Goal: Task Accomplishment & Management: Use online tool/utility

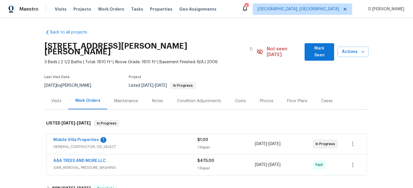
scroll to position [51, 0]
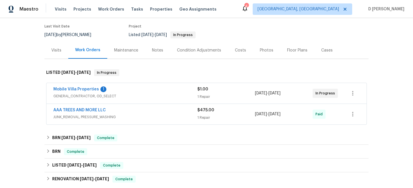
click at [95, 93] on span "GENERAL_CONTRACTOR, OD_SELECT" at bounding box center [125, 96] width 144 height 6
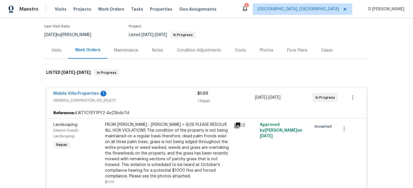
scroll to position [97, 0]
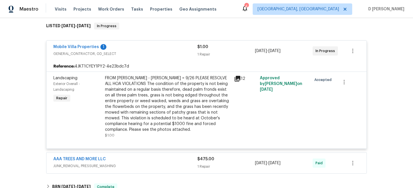
click at [233, 74] on div "12" at bounding box center [245, 107] width 26 height 66
click at [236, 76] on icon at bounding box center [237, 79] width 6 height 6
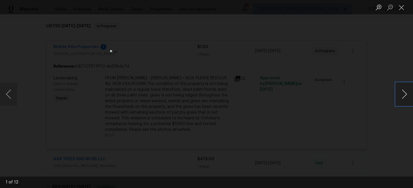
click at [402, 93] on button "Next image" at bounding box center [404, 94] width 17 height 23
click at [403, 4] on button "Close lightbox" at bounding box center [401, 7] width 11 height 10
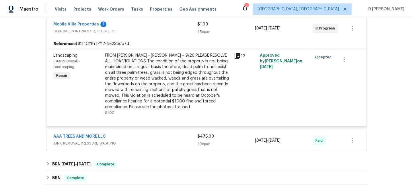
scroll to position [126, 0]
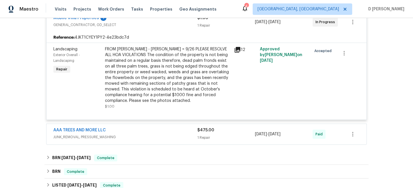
click at [127, 134] on span "JUNK_REMOVAL, PRESSURE_WASHING" at bounding box center [125, 137] width 144 height 6
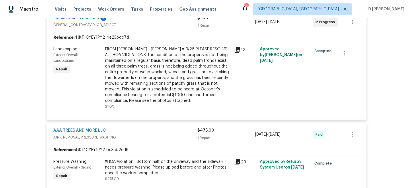
scroll to position [159, 0]
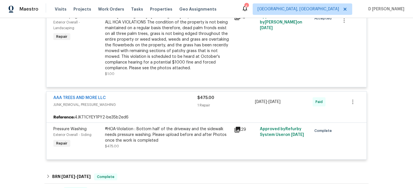
click at [237, 127] on icon at bounding box center [237, 130] width 6 height 6
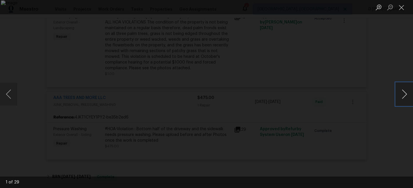
click at [404, 92] on button "Next image" at bounding box center [404, 94] width 17 height 23
click at [400, 8] on button "Close lightbox" at bounding box center [401, 7] width 11 height 10
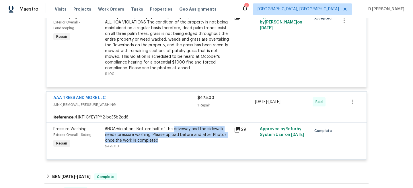
drag, startPoint x: 172, startPoint y: 122, endPoint x: 220, endPoint y: 135, distance: 49.5
click at [220, 135] on div "#HOA-Violation : Bottom half of the driveway and the sidewalk needs pressure wa…" at bounding box center [168, 134] width 126 height 17
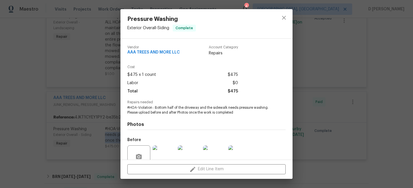
scroll to position [52, 0]
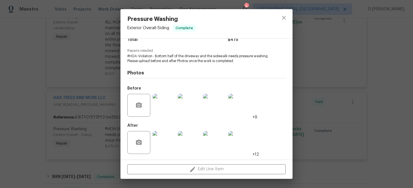
click at [316, 130] on div "Pressure Washing Exterior Overall - Siding Complete Vendor AAA TREES AND MORE L…" at bounding box center [206, 94] width 413 height 188
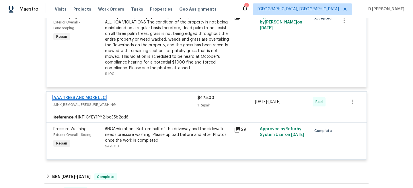
click at [77, 96] on link "AAA TREES AND MORE LLC" at bounding box center [79, 98] width 52 height 4
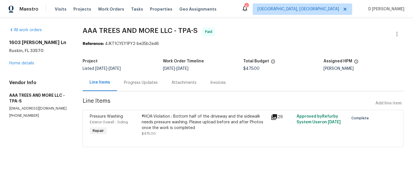
click at [145, 83] on div "Progress Updates" at bounding box center [141, 83] width 34 height 6
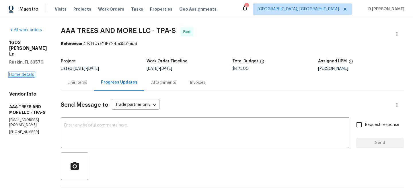
click at [26, 73] on link "Home details" at bounding box center [21, 75] width 25 height 4
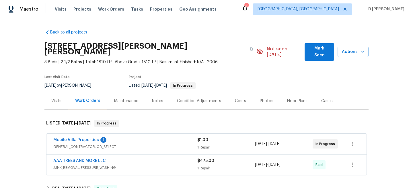
click at [109, 144] on span "GENERAL_CONTRACTOR, OD_SELECT" at bounding box center [125, 147] width 144 height 6
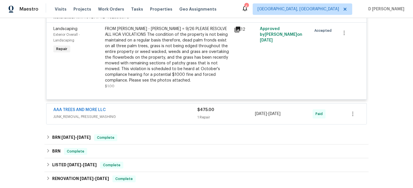
scroll to position [184, 0]
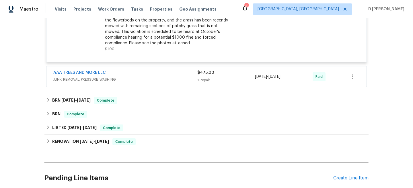
click at [119, 77] on div "AAA TREES AND MORE LLC JUNK_REMOVAL, PRESSURE_WASHING" at bounding box center [125, 77] width 144 height 14
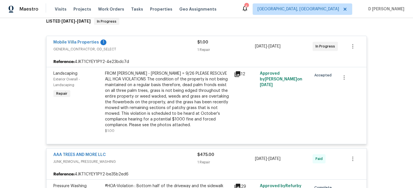
scroll to position [101, 0]
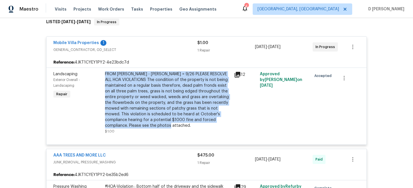
drag, startPoint x: 105, startPoint y: 69, endPoint x: 197, endPoint y: 118, distance: 104.4
click at [197, 118] on div "FROM [PERSON_NAME] - [PERSON_NAME] = 9/26 PLEASE RESOLVE ALL HOA VIOLATIONS The…" at bounding box center [168, 99] width 126 height 57
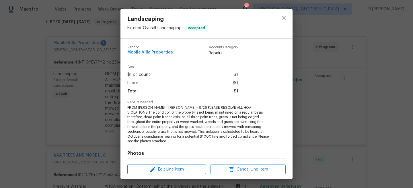
click at [74, 74] on div "Landscaping Exterior Overall - Landscaping Accepted Vendor Mobile Villa Propert…" at bounding box center [206, 94] width 413 height 188
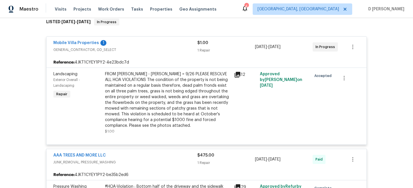
click at [78, 40] on span "Mobile Villa Properties" at bounding box center [76, 43] width 46 height 6
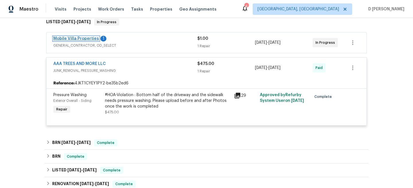
click at [79, 37] on link "Mobile Villa Properties" at bounding box center [76, 39] width 46 height 4
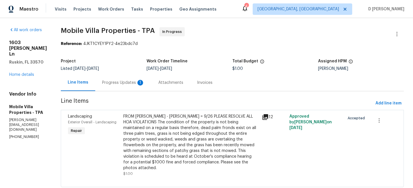
click at [119, 82] on div "Progress Updates 1" at bounding box center [123, 83] width 42 height 6
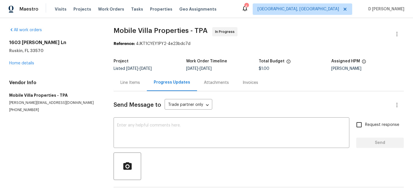
click at [128, 82] on div "Line Items" at bounding box center [129, 83] width 19 height 6
